Goal: Information Seeking & Learning: Learn about a topic

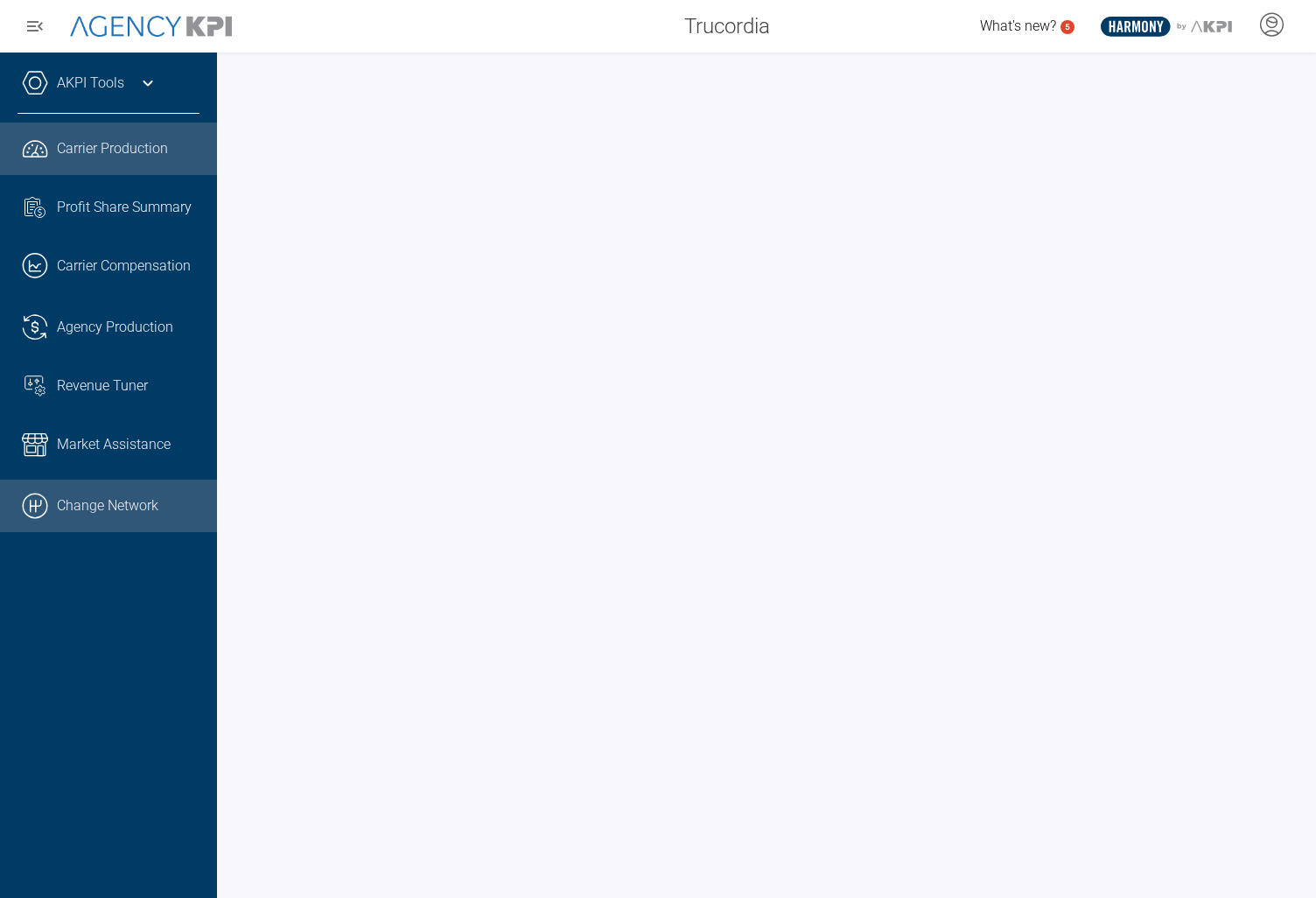
click at [123, 483] on link ".cls-1{fill:none;stroke:#000;stroke-linecap:round;stroke-linejoin:round;stroke-…" at bounding box center [108, 506] width 217 height 53
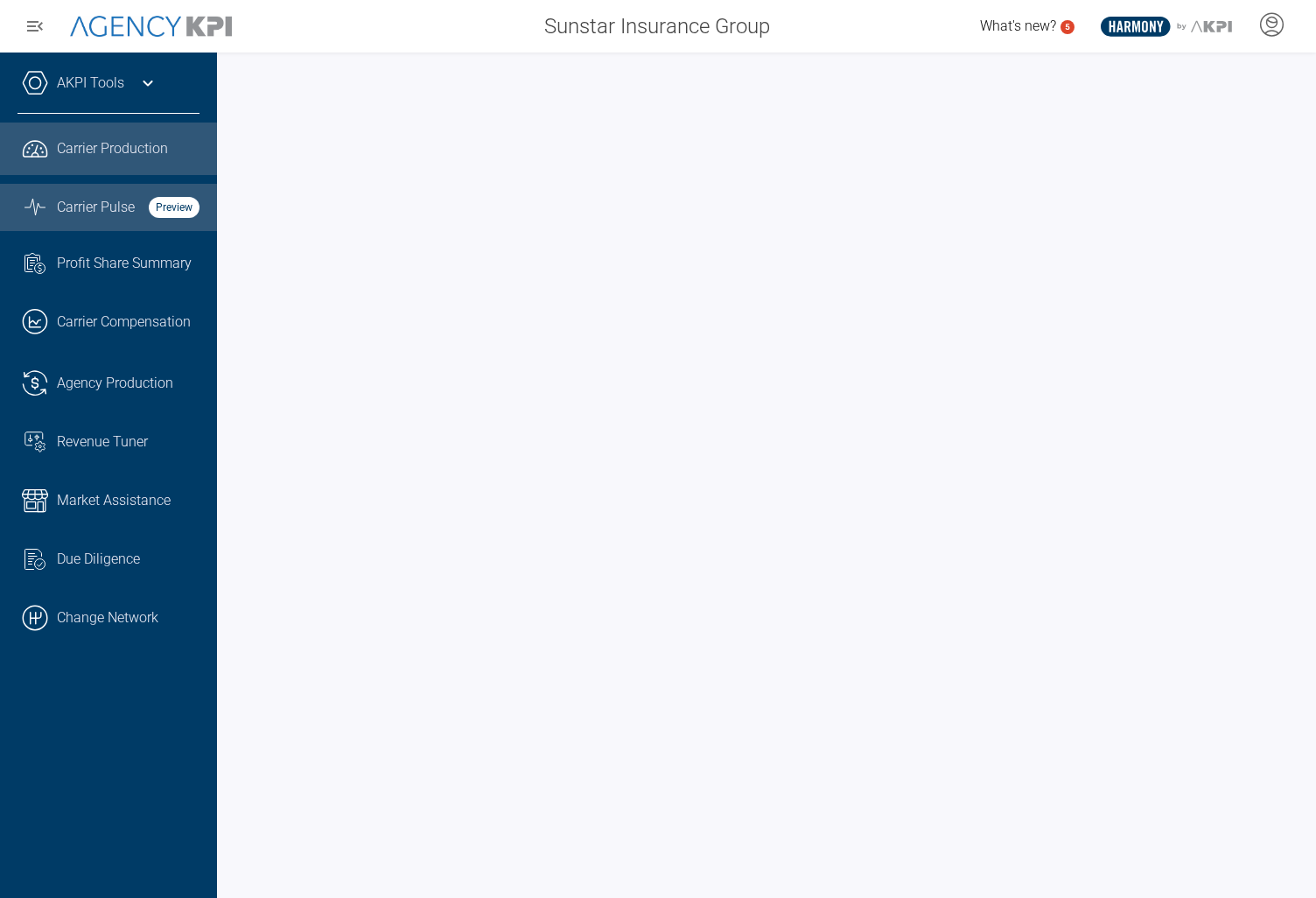
click at [127, 186] on link "Graph Stats Streamline Icon: [URL][DOMAIN_NAME] Carrier Pulse Preview" at bounding box center [108, 208] width 217 height 47
click at [27, 18] on icon "button" at bounding box center [34, 25] width 21 height 21
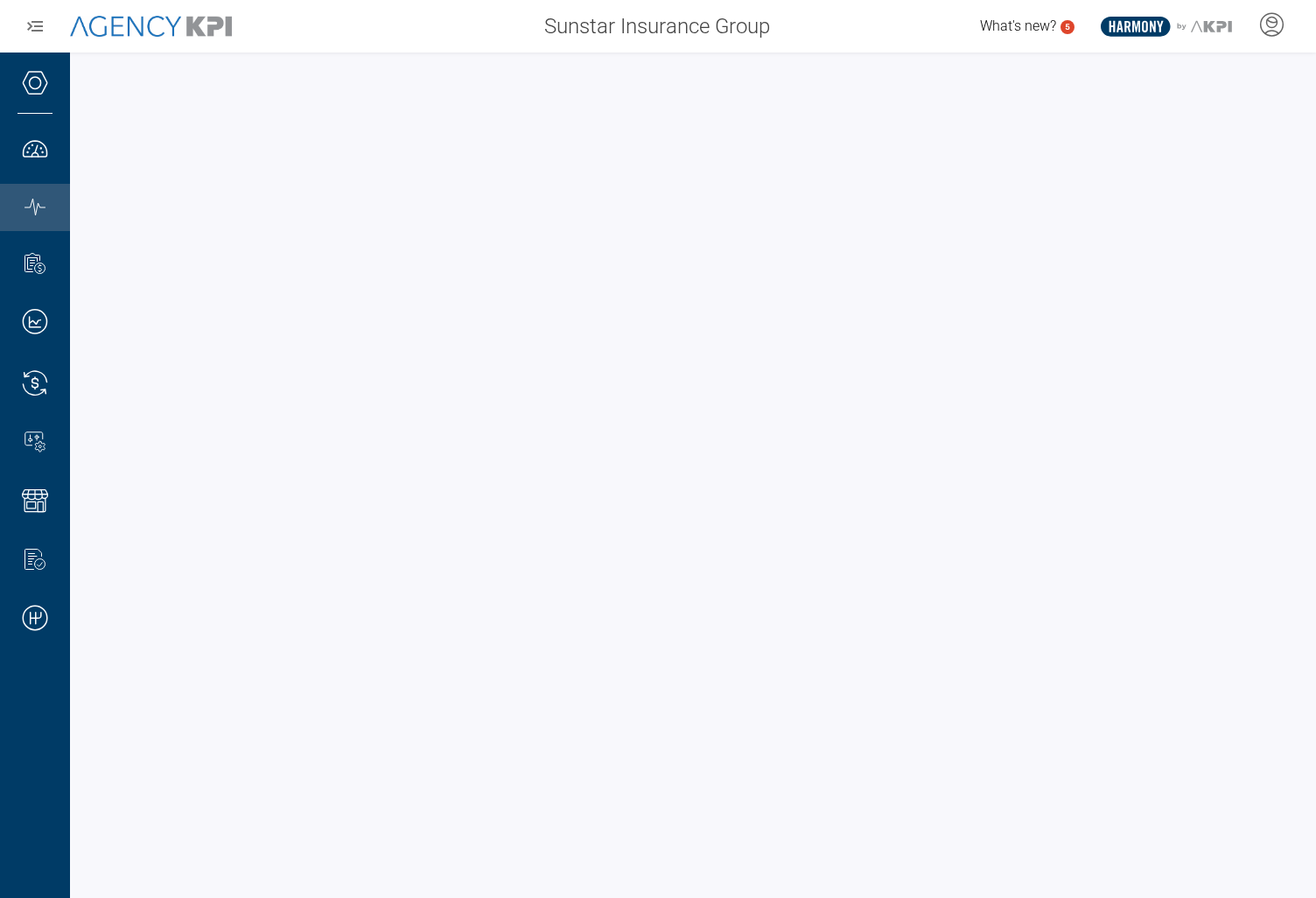
click at [27, 35] on icon "button" at bounding box center [34, 25] width 21 height 21
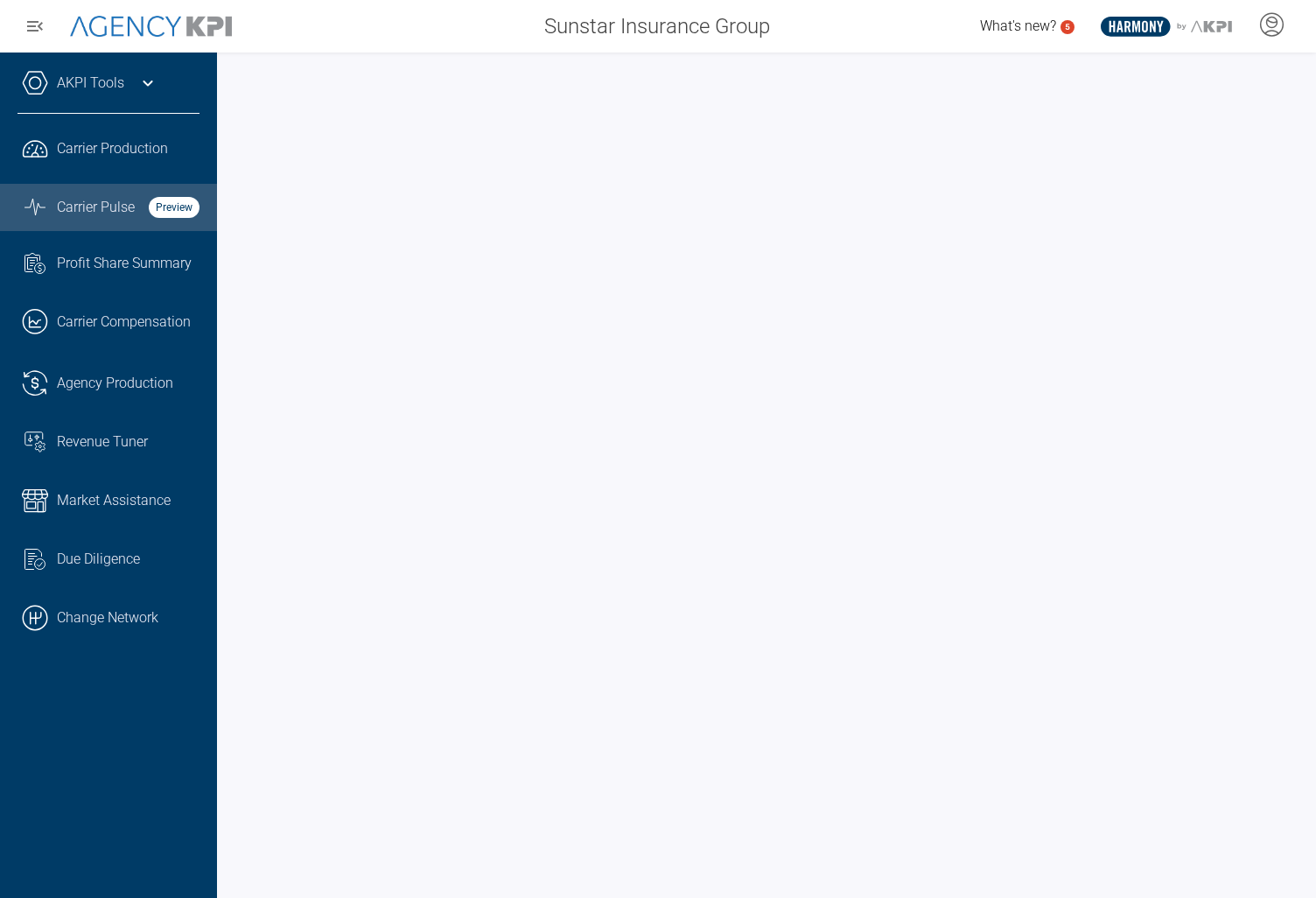
click at [30, 29] on icon "button" at bounding box center [34, 25] width 21 height 21
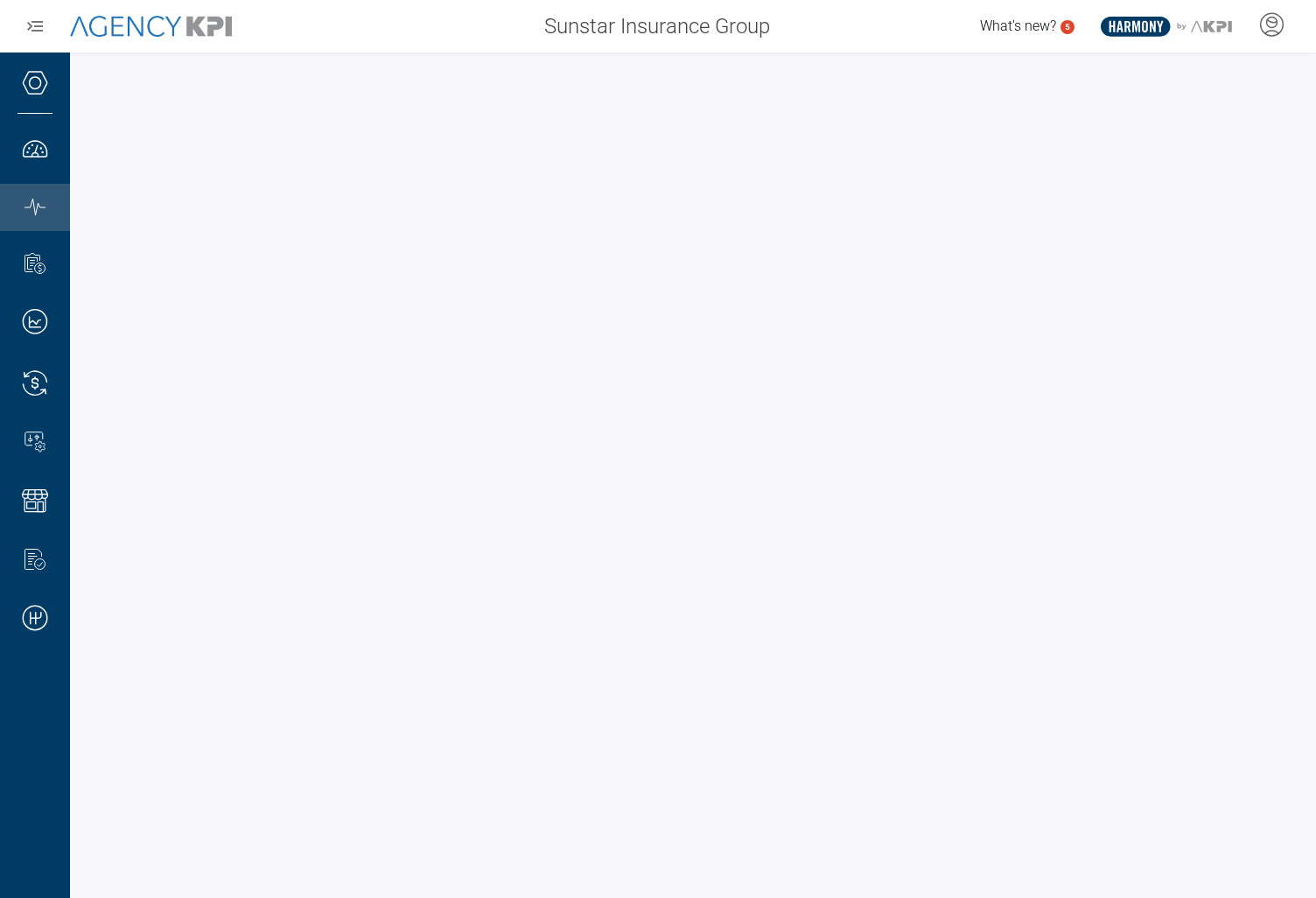
click at [480, 16] on div "Sunstar Insurance Group" at bounding box center [516, 26] width 532 height 35
